Goal: Information Seeking & Learning: Understand process/instructions

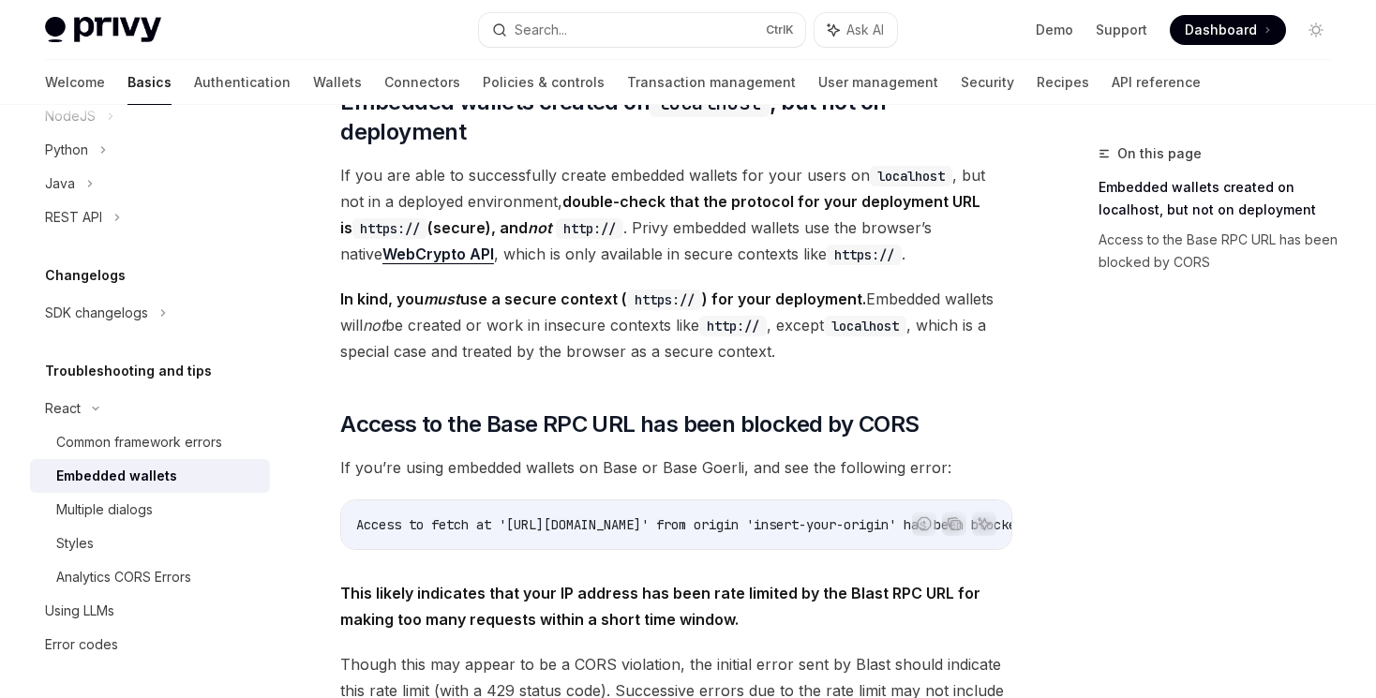
scroll to position [360, 0]
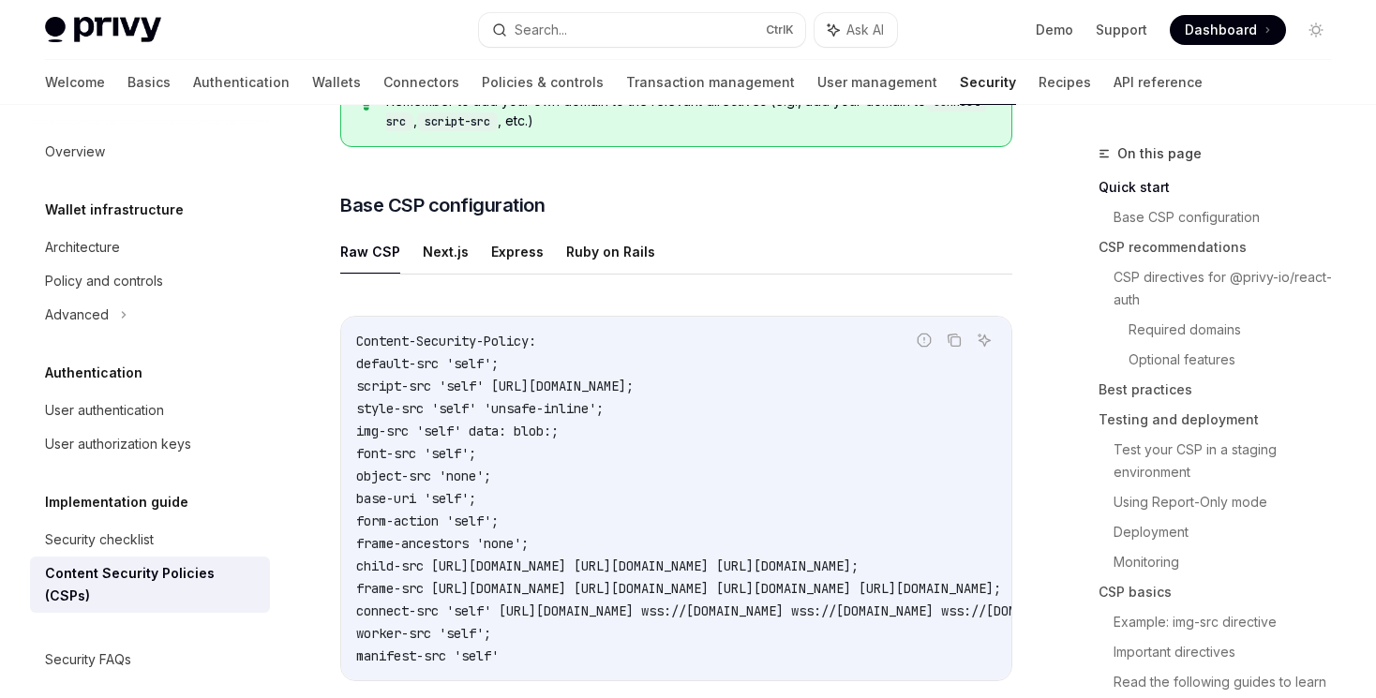
scroll to position [540, 0]
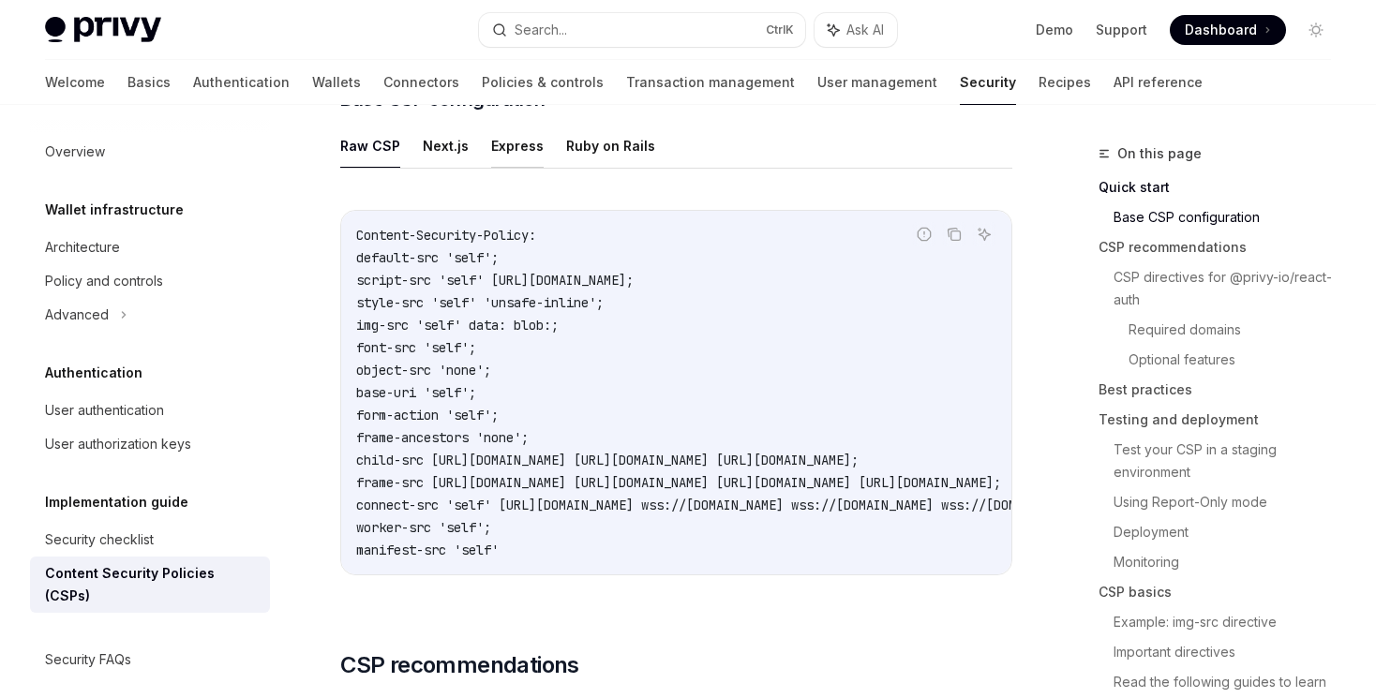
click at [523, 148] on button "Express" at bounding box center [517, 146] width 52 height 44
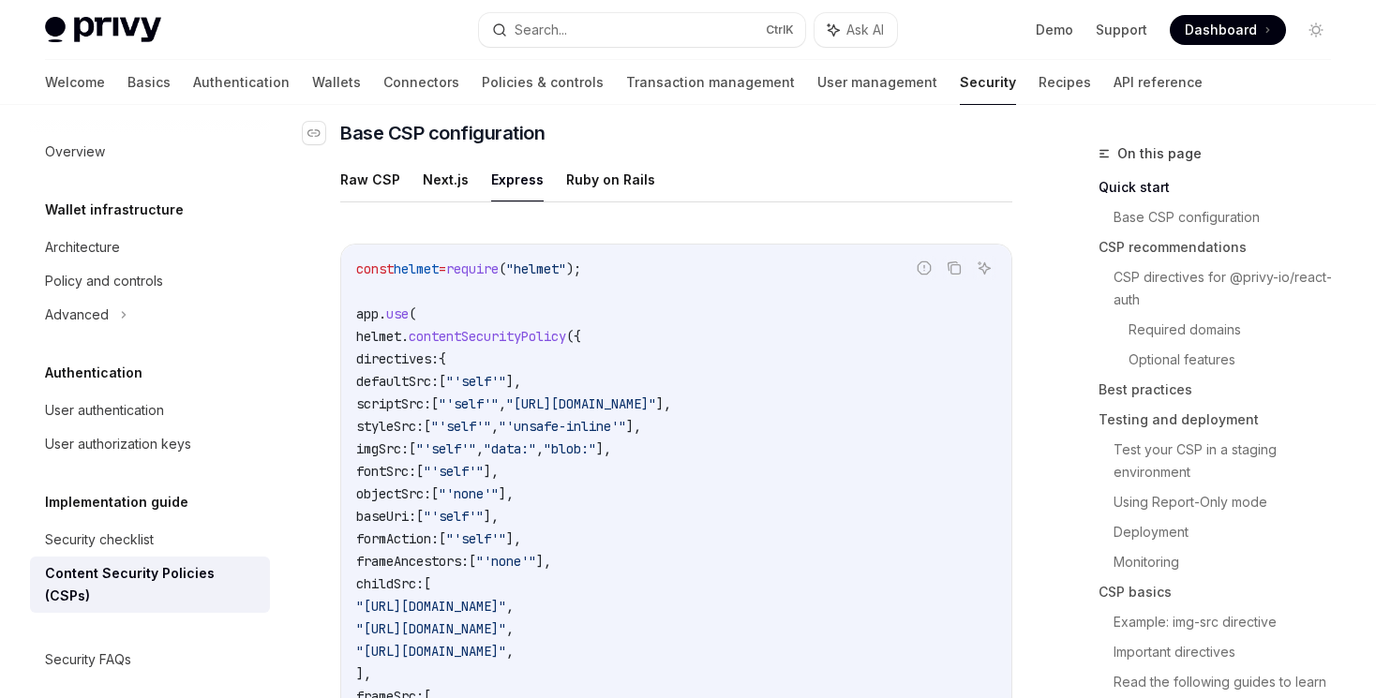
scroll to position [450, 0]
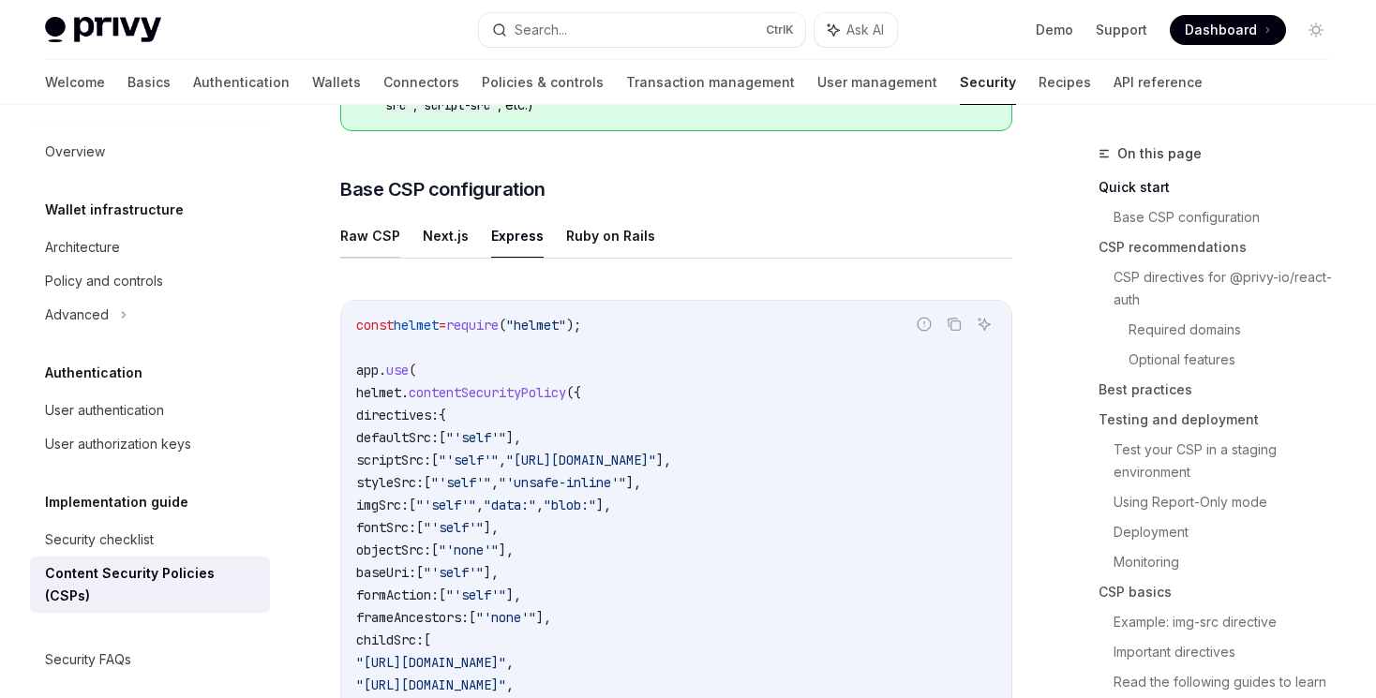
click at [371, 234] on button "Raw CSP" at bounding box center [370, 236] width 60 height 44
type textarea "*"
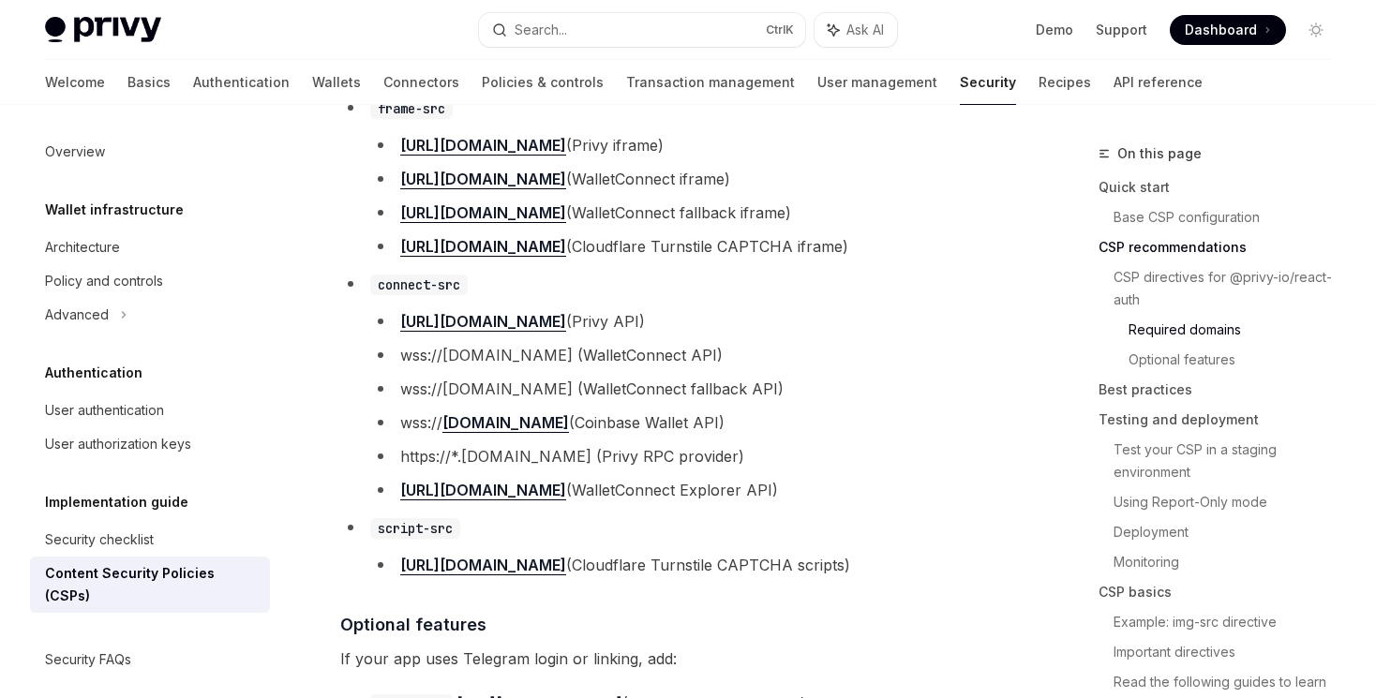
scroll to position [1349, 0]
